Goal: Task Accomplishment & Management: Manage account settings

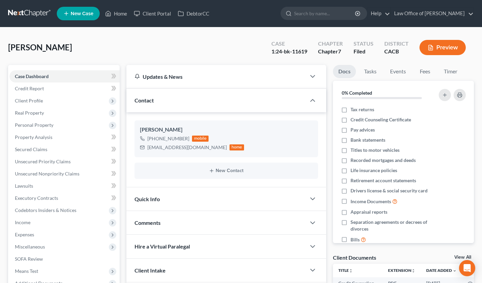
click at [20, 15] on link at bounding box center [29, 13] width 43 height 12
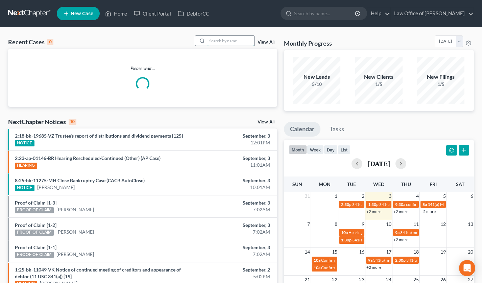
click at [221, 38] on input "search" at bounding box center [230, 41] width 47 height 10
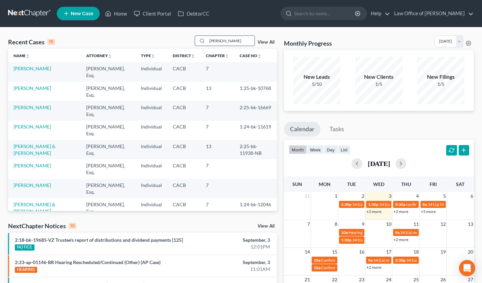
type input "[PERSON_NAME]"
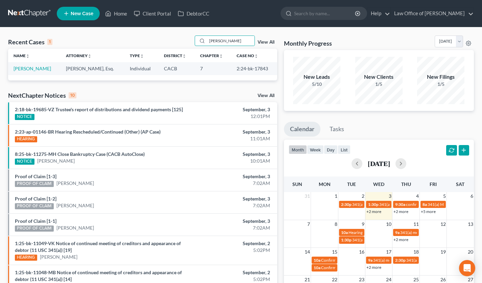
click at [26, 73] on td "[PERSON_NAME]" at bounding box center [34, 68] width 52 height 13
click at [26, 69] on link "[PERSON_NAME]" at bounding box center [33, 69] width 38 height 6
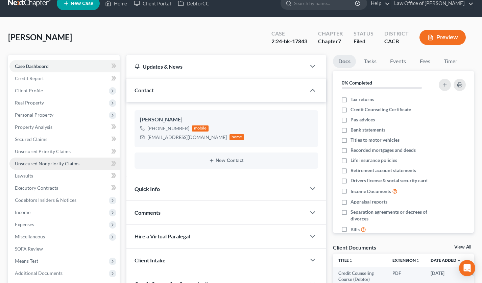
scroll to position [152, 0]
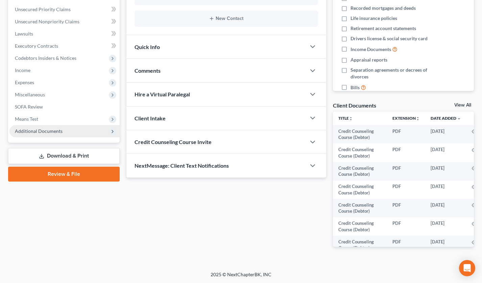
click at [69, 128] on span "Additional Documents" at bounding box center [64, 131] width 110 height 12
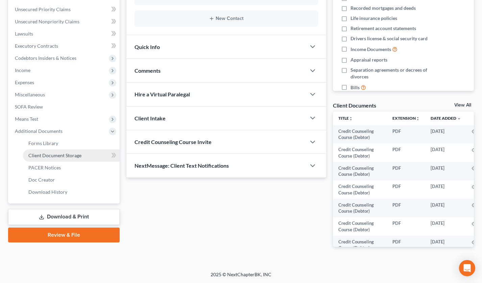
click at [63, 154] on span "Client Document Storage" at bounding box center [54, 155] width 53 height 6
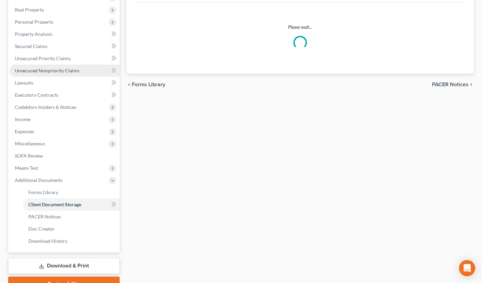
select select "30"
select select "65"
select select "72"
select select "10"
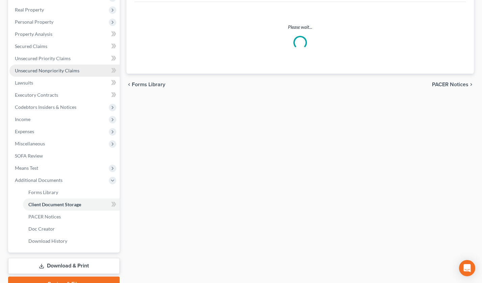
select select "10"
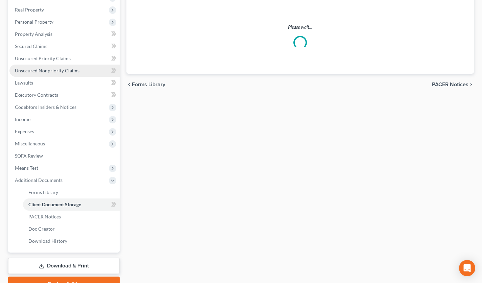
select select "10"
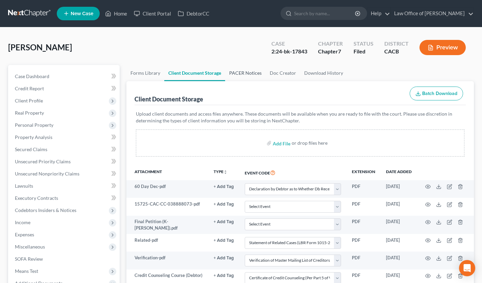
click at [246, 73] on link "PACER Notices" at bounding box center [245, 73] width 41 height 16
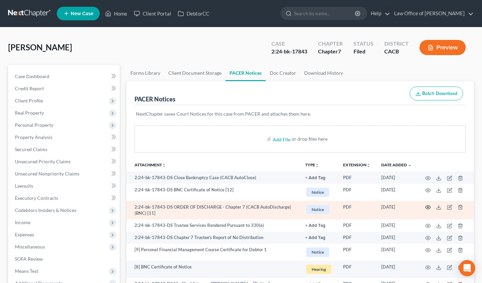
click at [426, 206] on icon "button" at bounding box center [428, 208] width 5 height 4
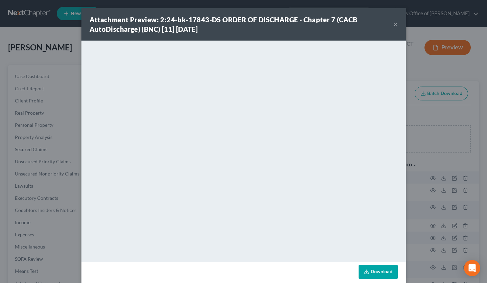
click at [393, 25] on button "×" at bounding box center [395, 24] width 5 height 8
